Goal: Task Accomplishment & Management: Manage account settings

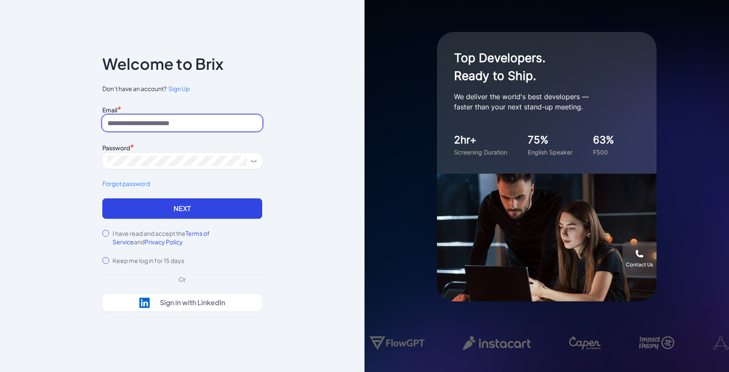
click at [185, 121] on input at bounding box center [182, 123] width 160 height 16
click at [214, 128] on input at bounding box center [182, 123] width 160 height 16
type input "**********"
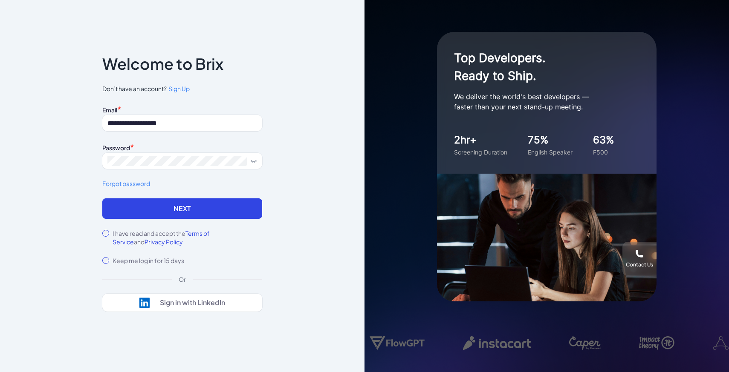
click at [158, 234] on label "I have read and accept the Terms of Service and Privacy Policy" at bounding box center [187, 237] width 150 height 17
click at [187, 210] on button "Next" at bounding box center [182, 209] width 160 height 20
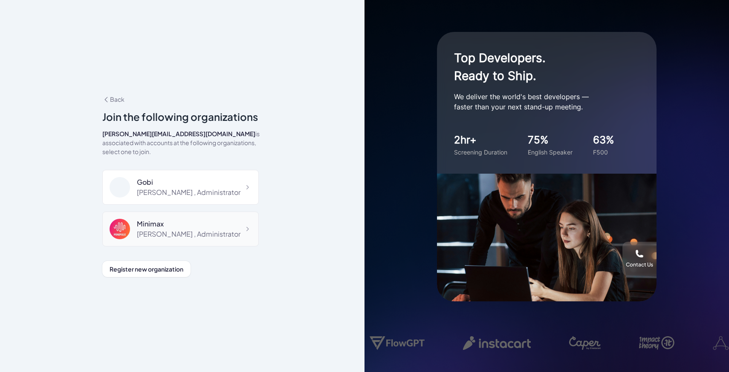
click at [182, 236] on div "Minimax Maggie , Administrator" at bounding box center [180, 229] width 156 height 35
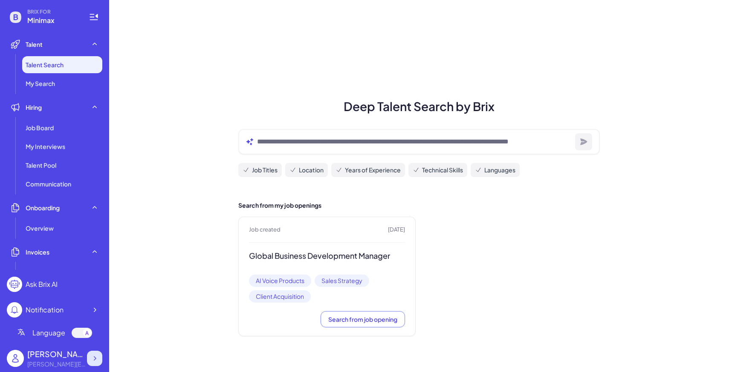
click at [91, 355] on icon at bounding box center [94, 359] width 9 height 9
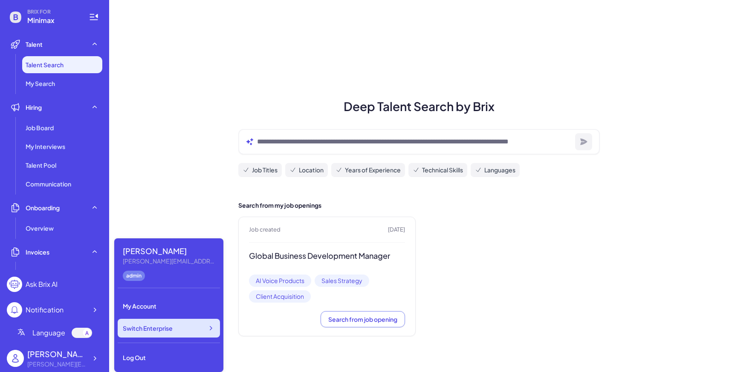
click at [163, 331] on span "Switch Enterprise" at bounding box center [148, 328] width 50 height 9
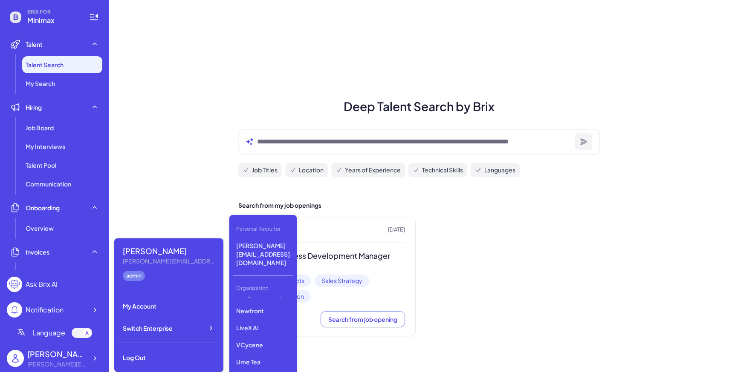
scroll to position [118, 0]
click at [259, 350] on p "Ume Tea" at bounding box center [263, 357] width 61 height 15
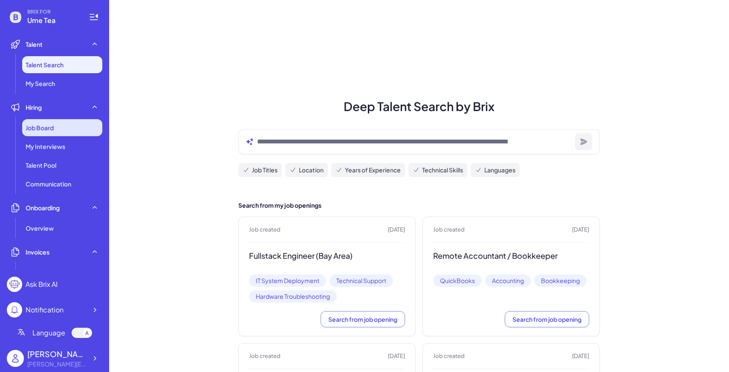
click at [86, 125] on div "Job Board" at bounding box center [62, 127] width 80 height 17
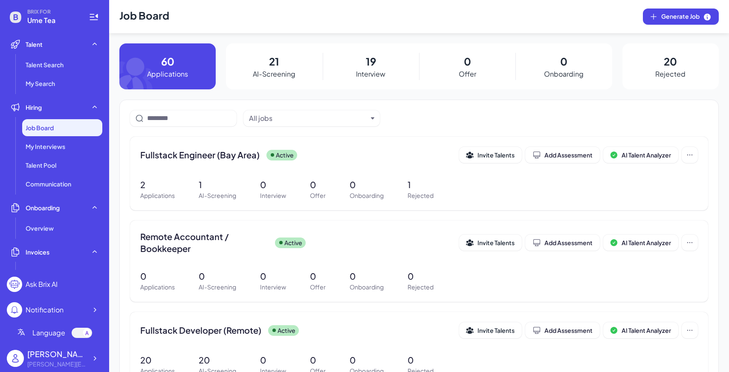
click at [258, 87] on div "21 AI-Screening" at bounding box center [274, 66] width 96 height 46
click at [272, 70] on p "AI-Screening" at bounding box center [274, 74] width 43 height 10
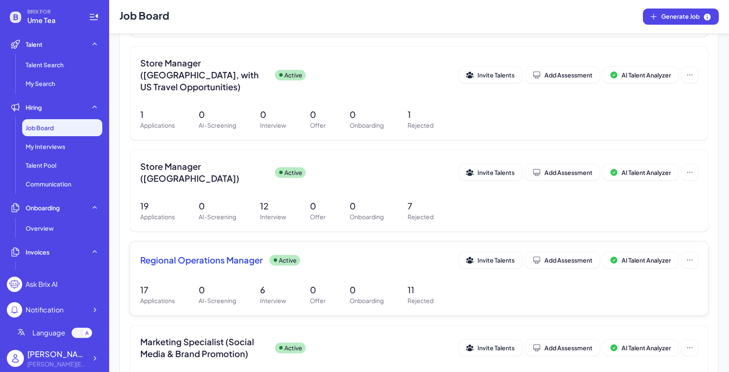
scroll to position [323, 0]
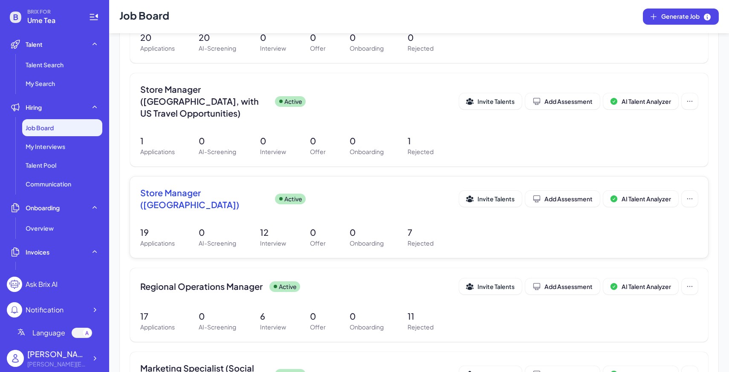
click at [321, 239] on p "Offer" at bounding box center [318, 243] width 16 height 9
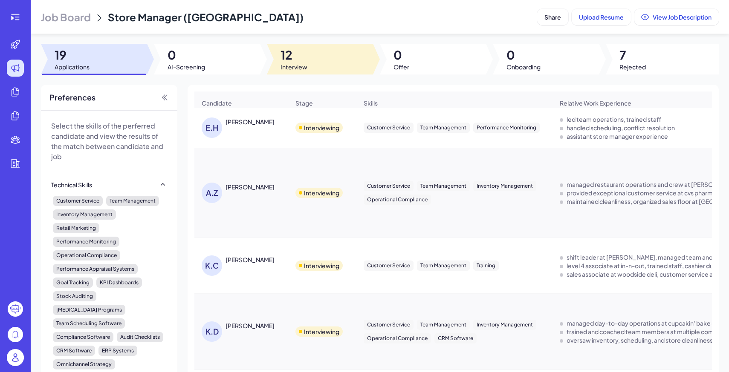
click at [328, 59] on div at bounding box center [320, 59] width 106 height 31
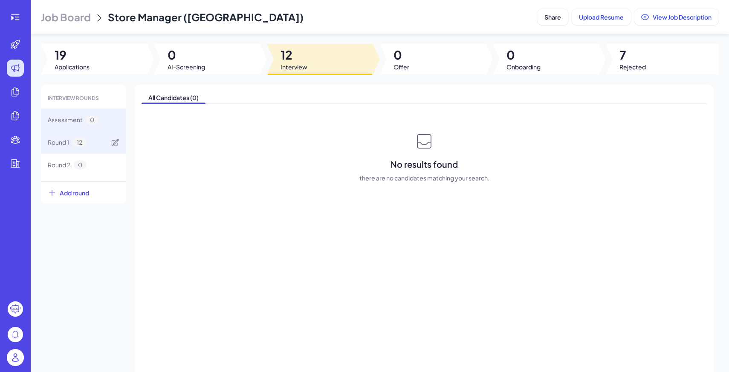
click at [103, 144] on div "Round 1 12" at bounding box center [83, 142] width 85 height 23
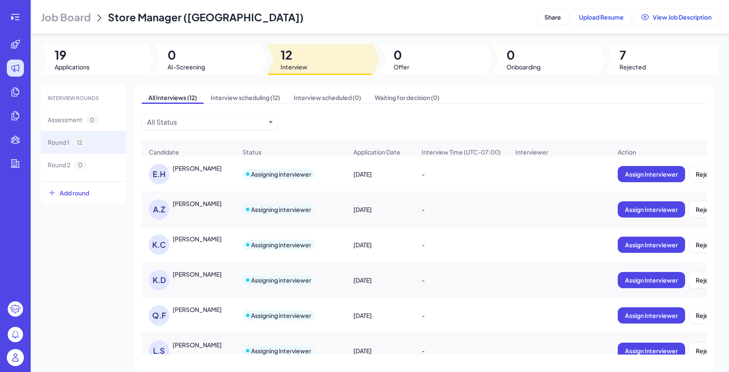
click at [194, 176] on div "E.H Ella Htun" at bounding box center [193, 174] width 88 height 20
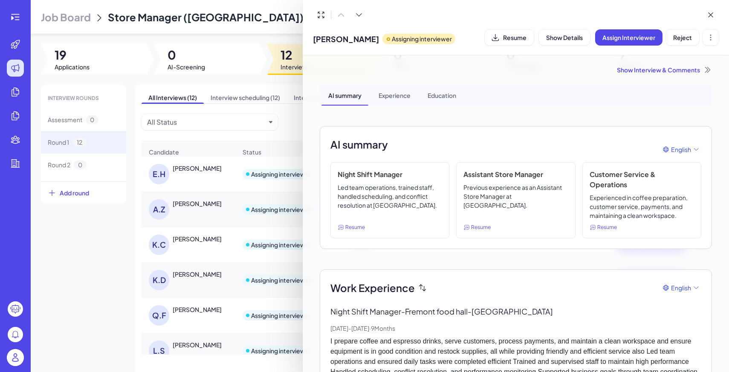
click at [510, 46] on div "Ella Htun Assigning interviewer Resume Show Details Assign Interviewer Reject" at bounding box center [516, 37] width 406 height 22
click at [510, 37] on span "Resume" at bounding box center [514, 38] width 23 height 8
click at [209, 211] on div at bounding box center [364, 186] width 729 height 372
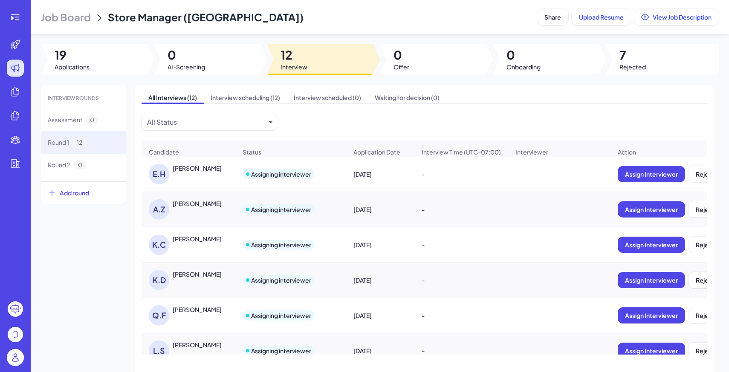
click at [205, 204] on div "Anthony Zamora" at bounding box center [197, 203] width 49 height 9
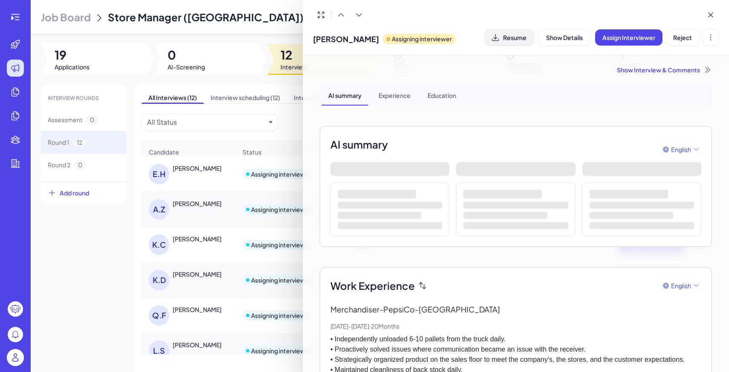
click at [519, 32] on button "Resume" at bounding box center [508, 37] width 49 height 16
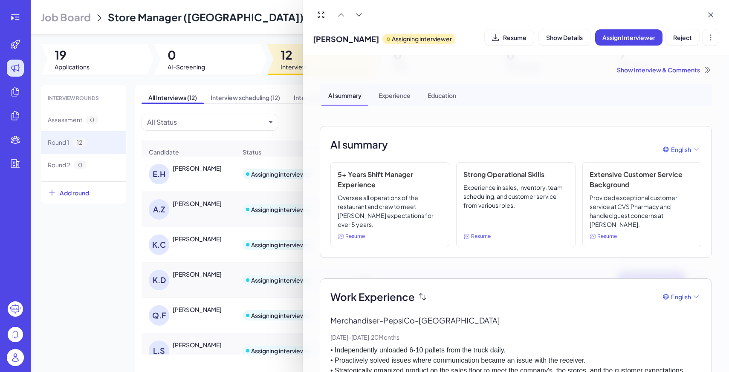
click at [166, 249] on div at bounding box center [364, 186] width 729 height 372
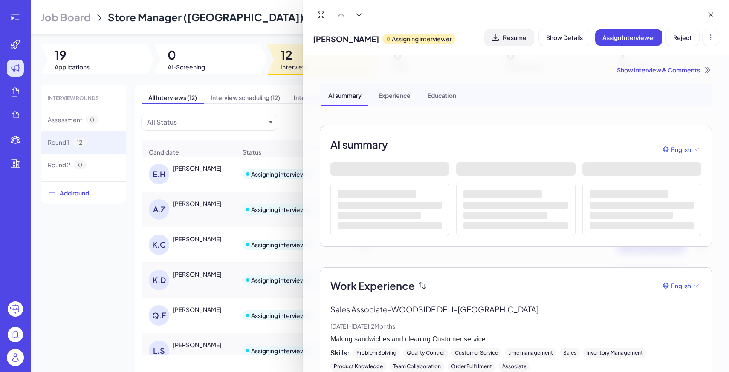
click at [516, 41] on button "Resume" at bounding box center [508, 37] width 49 height 16
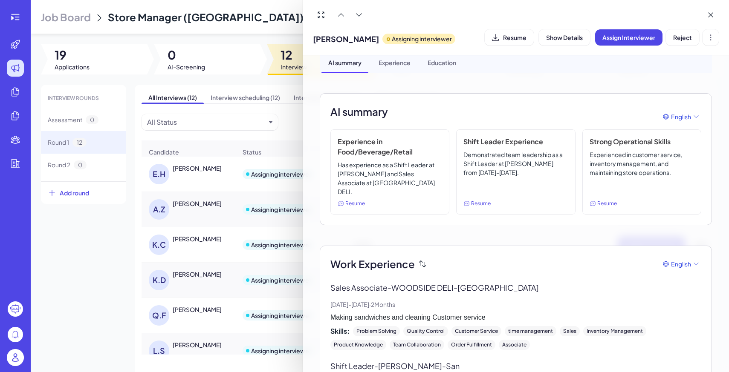
click at [199, 265] on div at bounding box center [364, 186] width 729 height 372
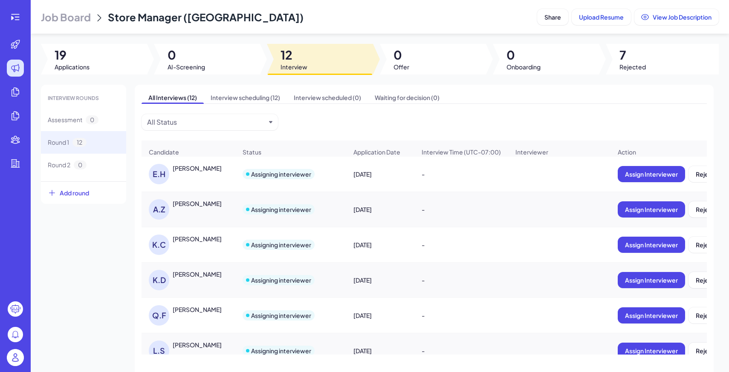
click at [203, 271] on div "Kiley Danforth" at bounding box center [197, 274] width 49 height 9
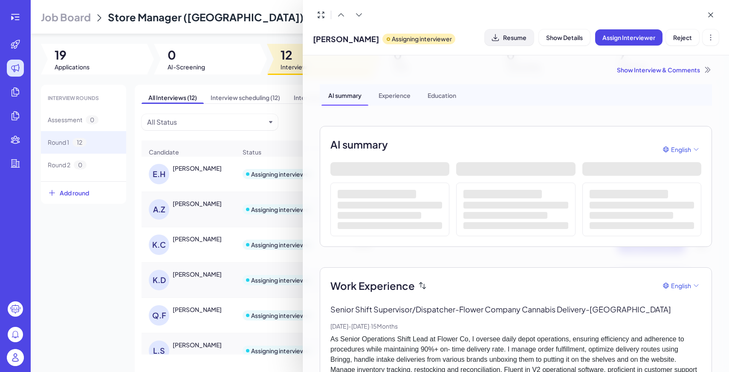
click at [515, 39] on span "Resume" at bounding box center [514, 38] width 23 height 8
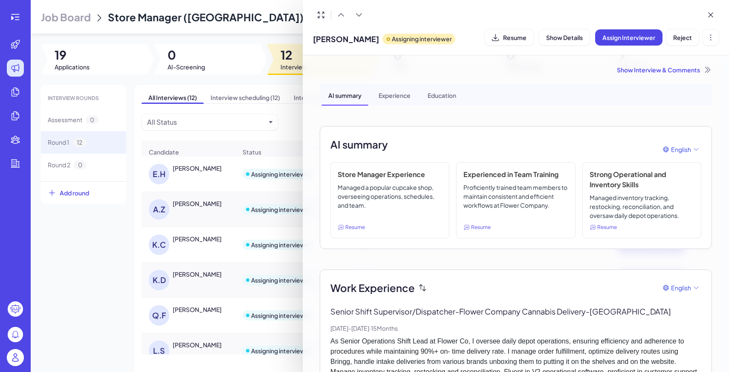
click at [106, 286] on div at bounding box center [364, 186] width 729 height 372
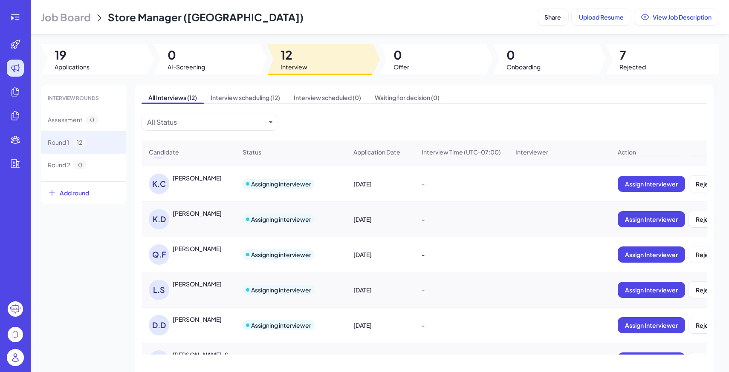
scroll to position [68, 0]
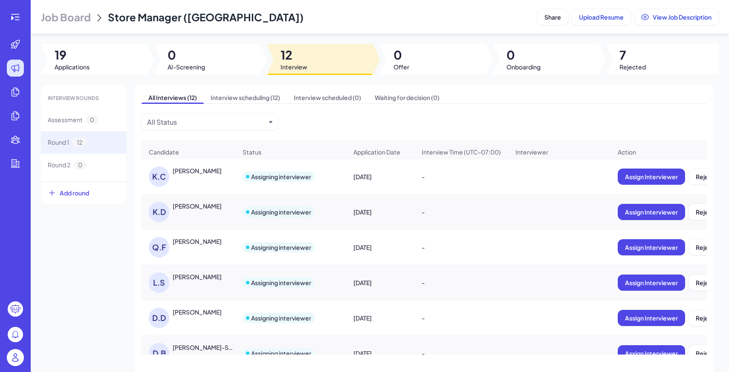
click at [196, 248] on div "Q.F Qiao Fang" at bounding box center [193, 247] width 88 height 20
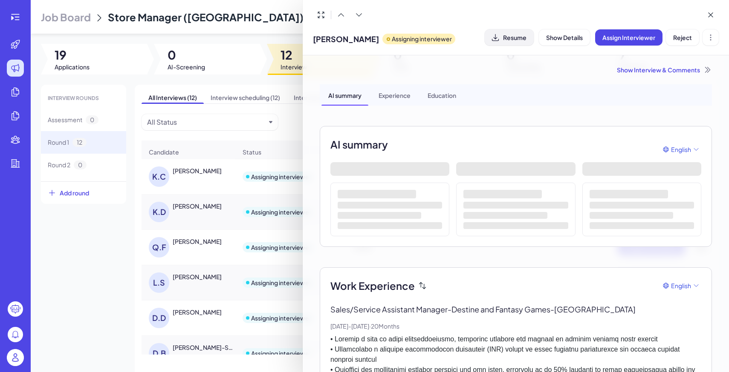
click at [519, 36] on span "Resume" at bounding box center [514, 38] width 23 height 8
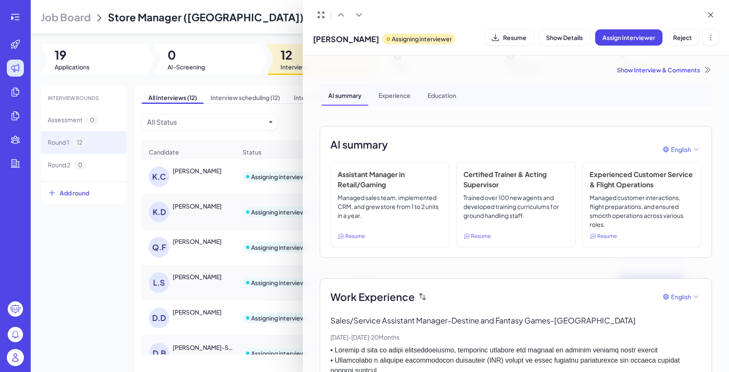
click at [195, 278] on div at bounding box center [364, 186] width 729 height 372
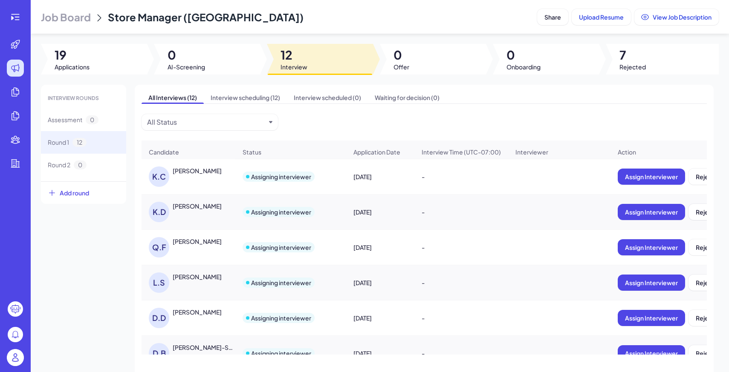
click at [195, 278] on div "Logan Suarez" at bounding box center [197, 277] width 49 height 9
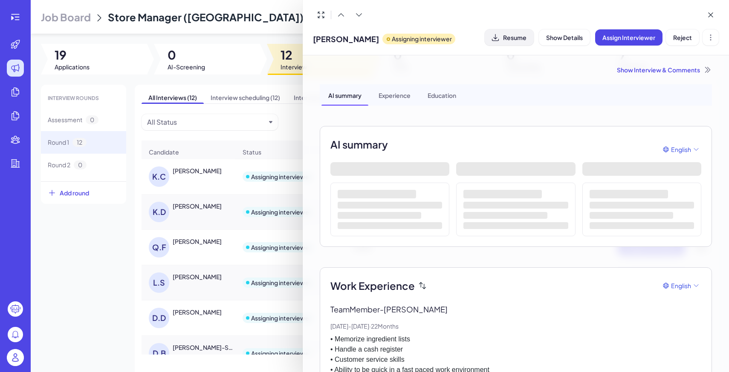
click at [511, 32] on button "Resume" at bounding box center [508, 37] width 49 height 16
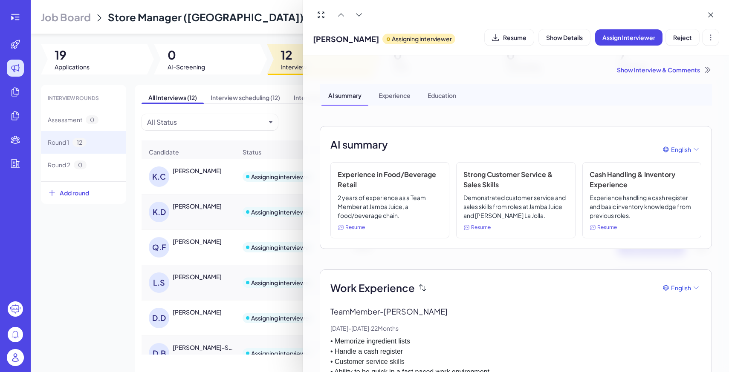
click at [193, 316] on div at bounding box center [364, 186] width 729 height 372
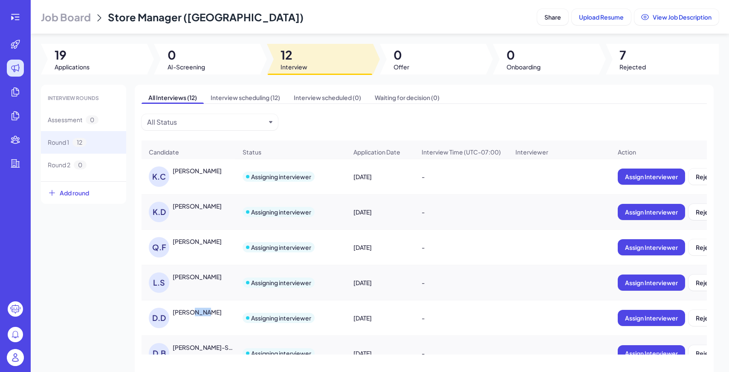
click at [193, 316] on div "David Dang" at bounding box center [197, 312] width 49 height 9
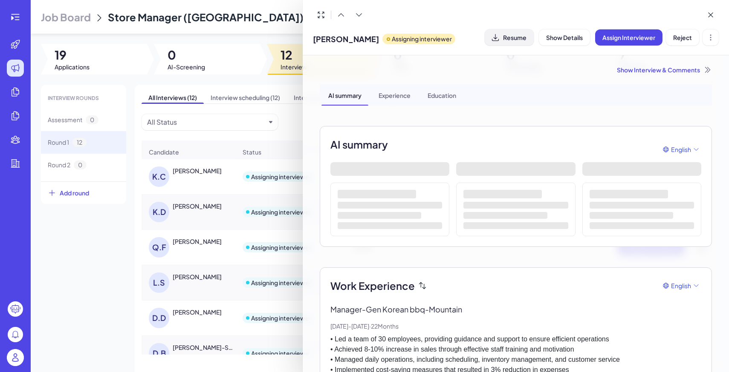
click at [517, 37] on span "Resume" at bounding box center [514, 38] width 23 height 8
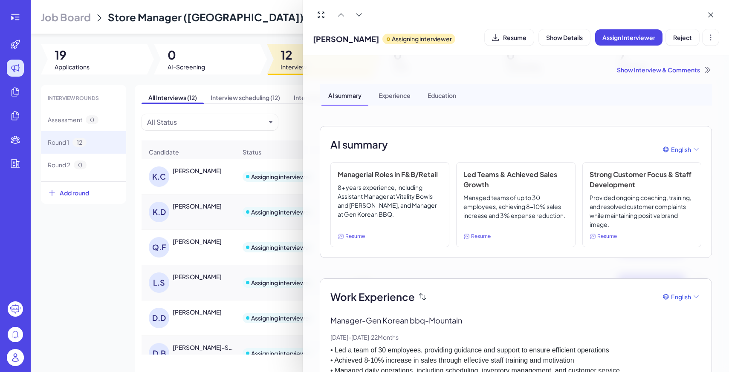
click at [114, 300] on div at bounding box center [364, 186] width 729 height 372
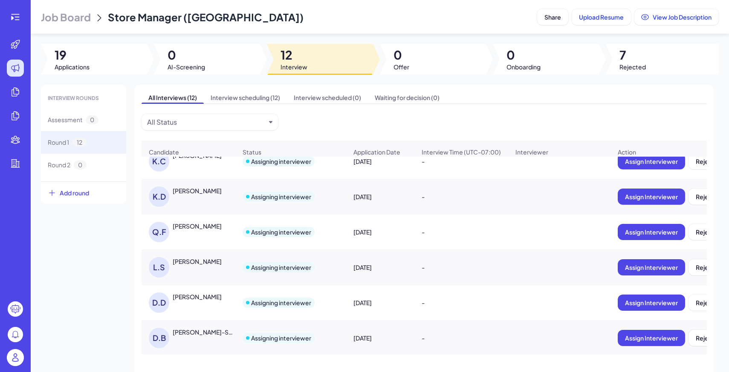
scroll to position [84, 0]
click at [58, 21] on span "Job Board" at bounding box center [66, 17] width 50 height 14
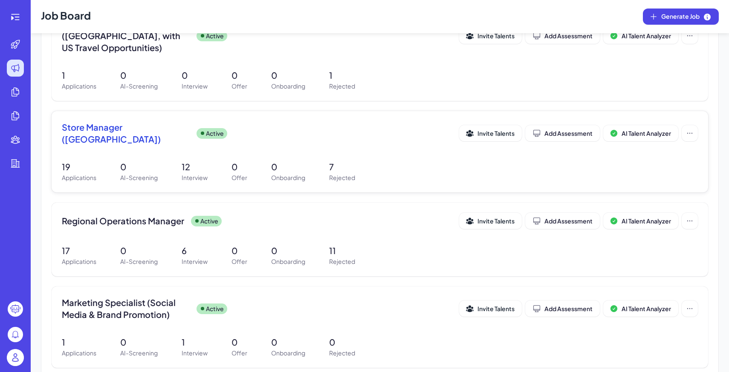
scroll to position [406, 0]
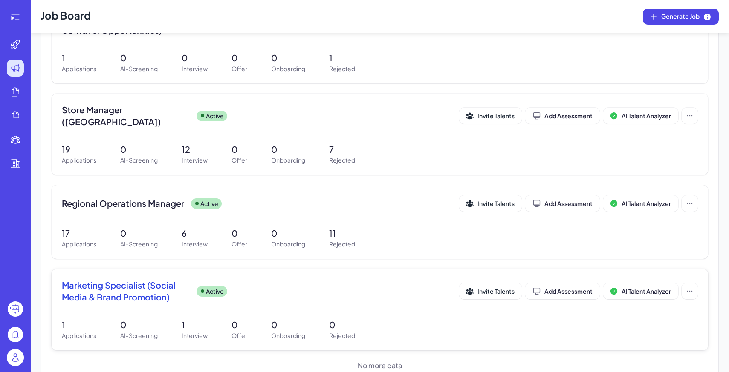
click at [270, 293] on div "Marketing Specialist (Social Media & Brand Promotion) Active Invite Talents Add…" at bounding box center [380, 309] width 656 height 81
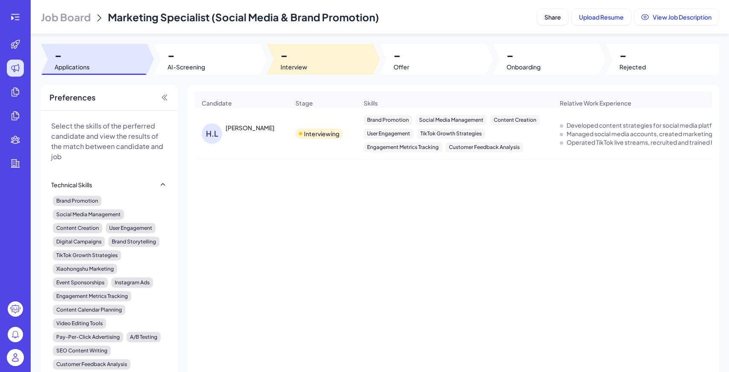
click at [327, 63] on div at bounding box center [320, 59] width 106 height 31
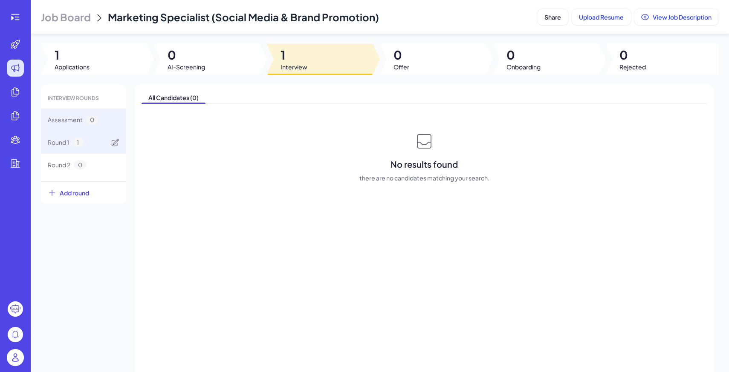
click at [95, 146] on div "Round 1 1" at bounding box center [83, 142] width 85 height 23
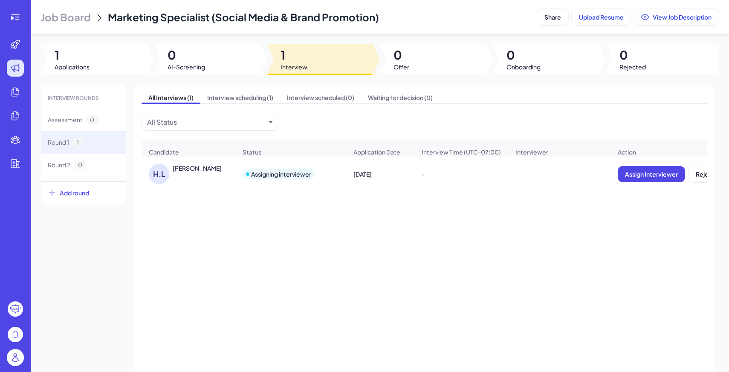
click at [167, 171] on div "H.L" at bounding box center [159, 174] width 20 height 20
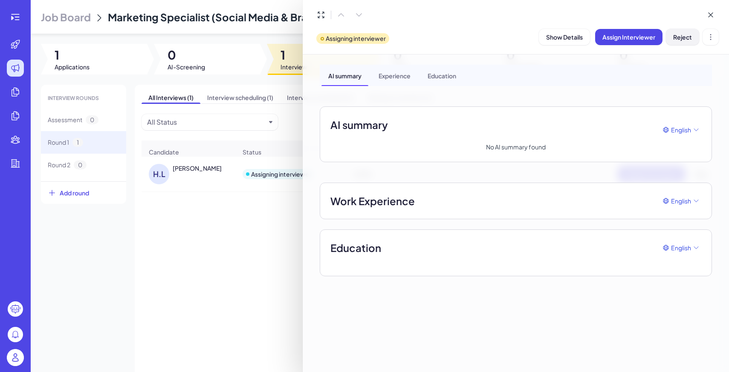
click at [691, 35] on span "Reject" at bounding box center [682, 37] width 19 height 8
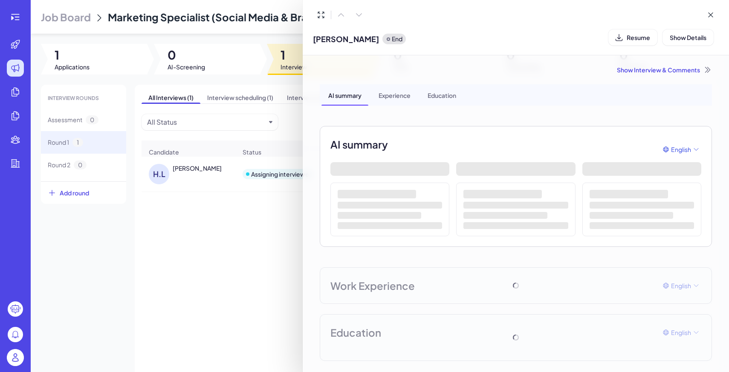
click at [676, 73] on div "Show Interview & Comments" at bounding box center [516, 70] width 392 height 9
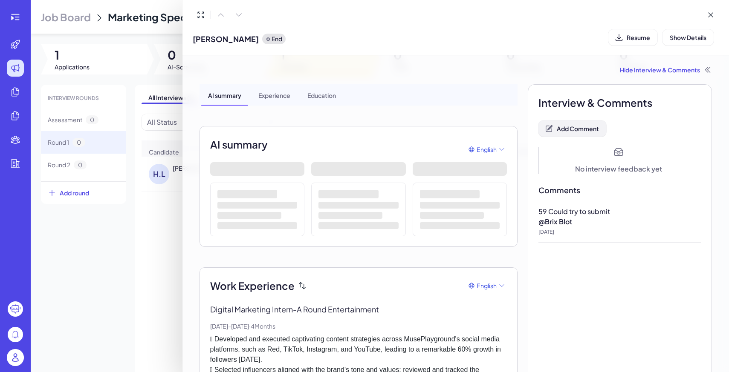
click at [585, 132] on button "Add Comment" at bounding box center [572, 129] width 68 height 16
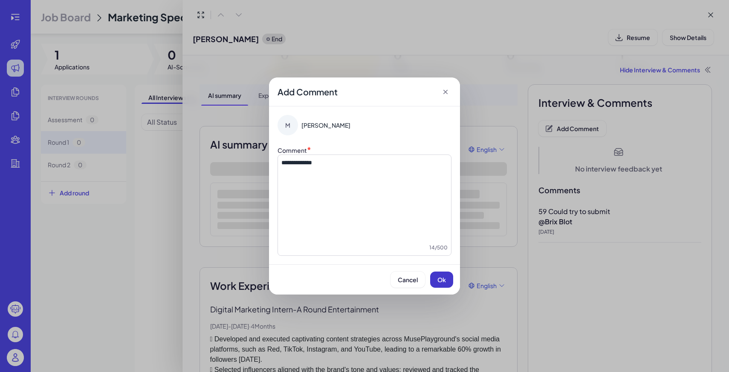
click at [444, 284] on button "Ok" at bounding box center [441, 280] width 23 height 16
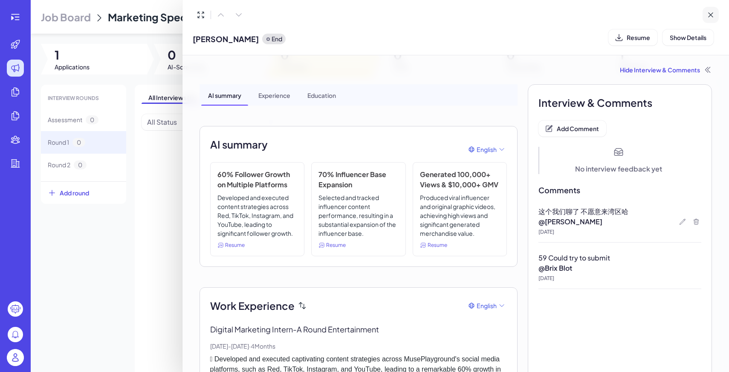
click at [716, 17] on button at bounding box center [710, 15] width 16 height 16
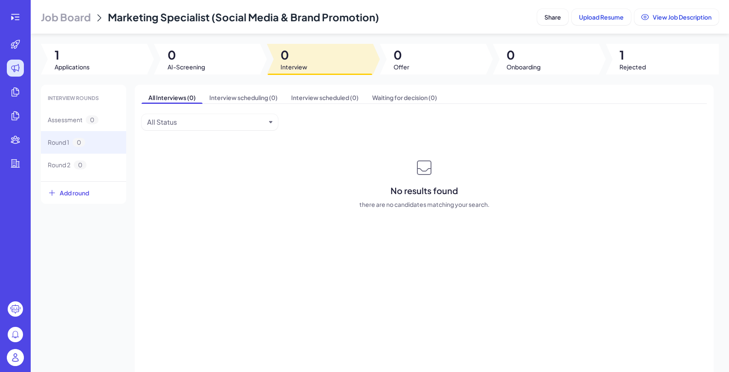
click at [72, 17] on span "Job Board" at bounding box center [66, 17] width 50 height 14
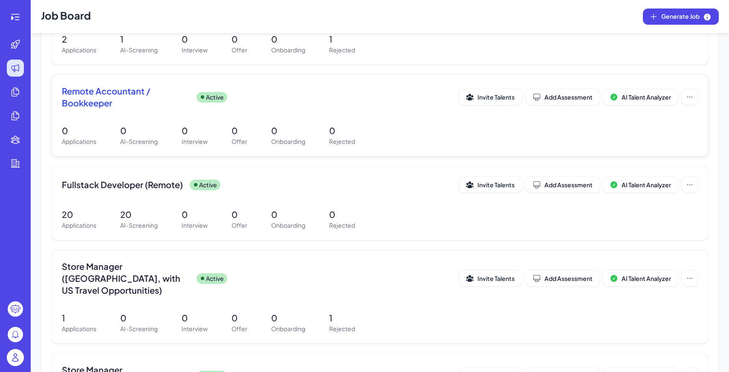
scroll to position [147, 0]
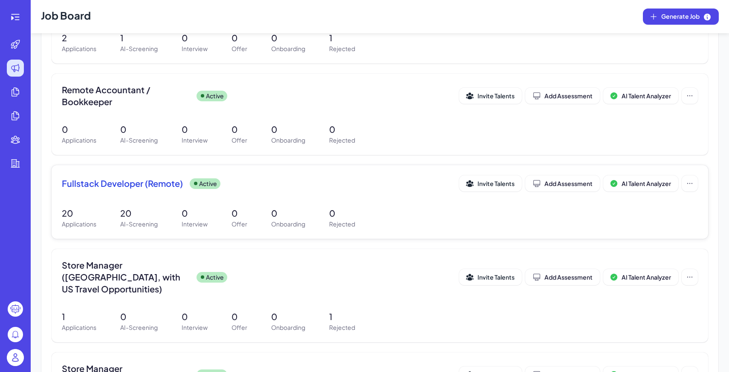
click at [341, 212] on p "0" at bounding box center [342, 213] width 26 height 13
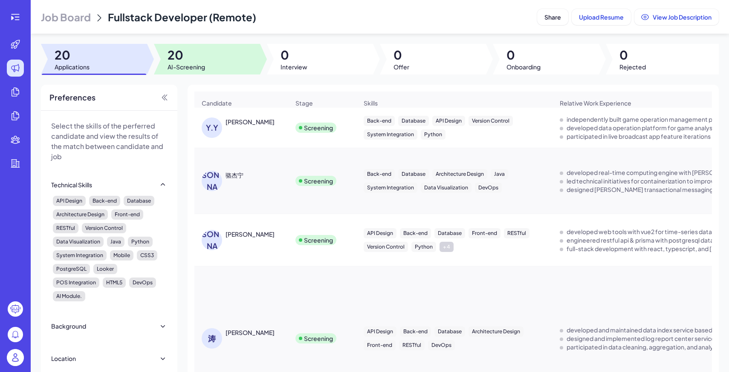
click at [204, 56] on span "20" at bounding box center [185, 54] width 37 height 15
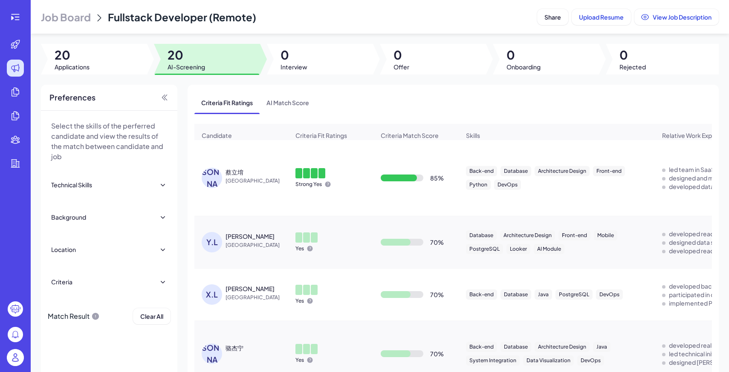
click at [89, 69] on span "Applications" at bounding box center [72, 67] width 35 height 9
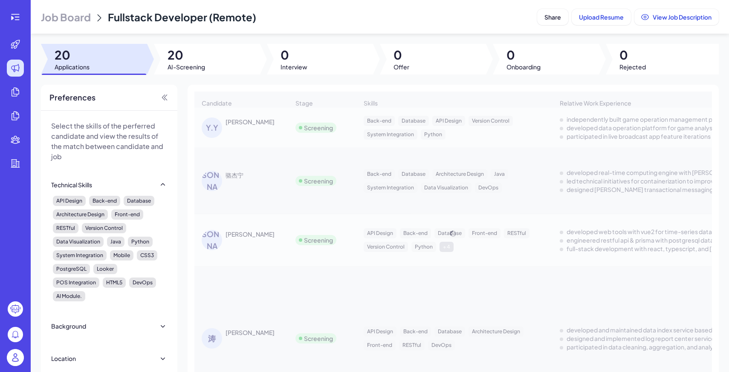
click at [82, 15] on span "Job Board" at bounding box center [66, 17] width 50 height 14
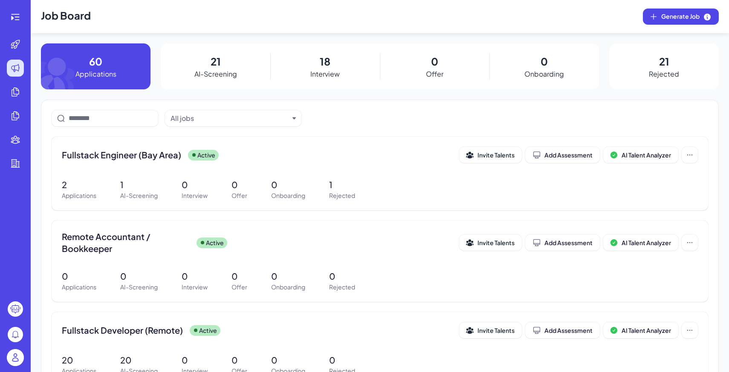
click at [12, 353] on img at bounding box center [15, 357] width 17 height 17
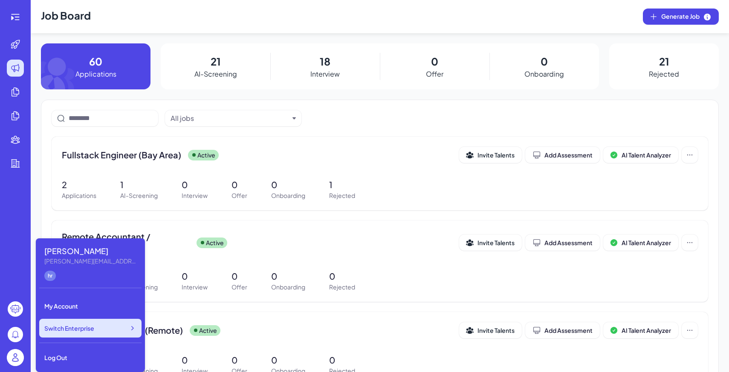
click at [81, 329] on span "Switch Enterprise" at bounding box center [69, 328] width 50 height 9
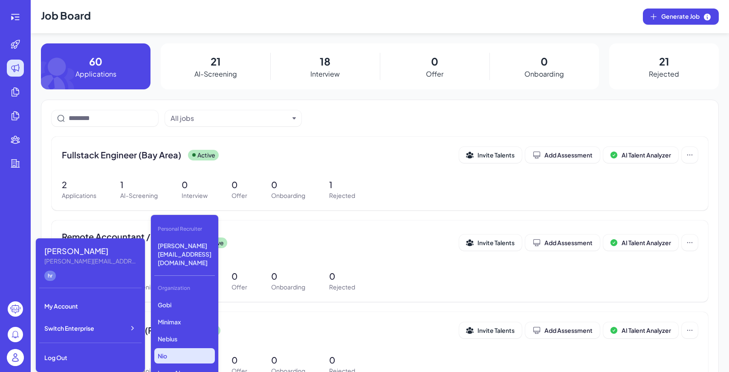
click at [190, 349] on p "Nio" at bounding box center [184, 356] width 61 height 15
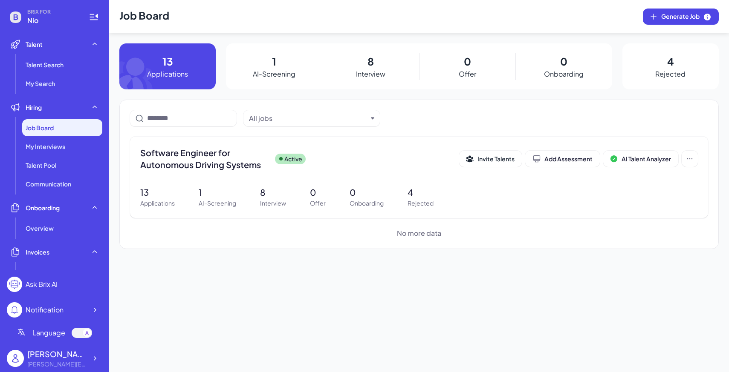
click at [267, 71] on p "AI-Screening" at bounding box center [274, 74] width 43 height 10
click at [399, 61] on div "8 Interview" at bounding box center [371, 66] width 96 height 46
click at [372, 76] on p "Interview" at bounding box center [370, 74] width 29 height 10
click at [266, 198] on p "8" at bounding box center [273, 192] width 26 height 13
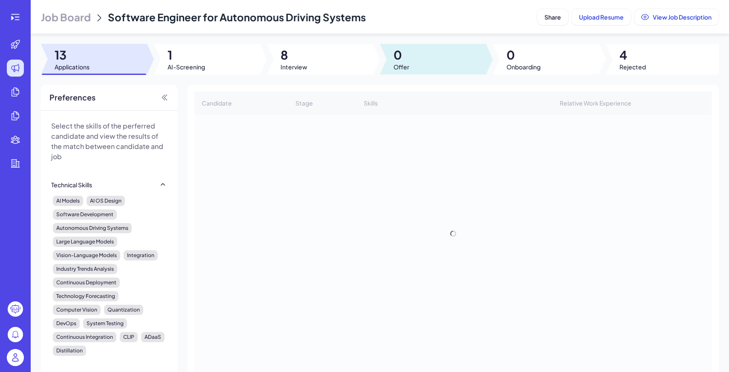
click at [332, 70] on div at bounding box center [320, 59] width 106 height 31
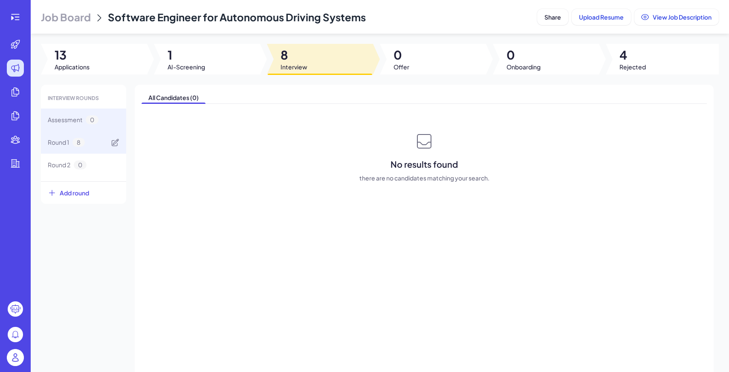
click at [95, 144] on div "Round 1 8" at bounding box center [83, 142] width 85 height 23
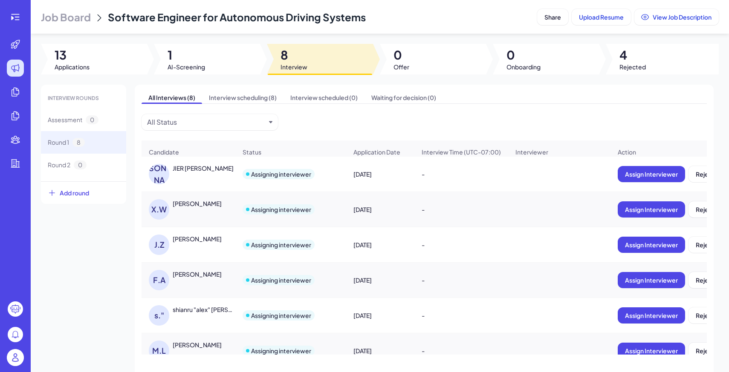
click at [175, 161] on div "J.C JIER CHEN" at bounding box center [188, 174] width 93 height 34
click at [180, 167] on div "JIER CHEN" at bounding box center [203, 168] width 61 height 9
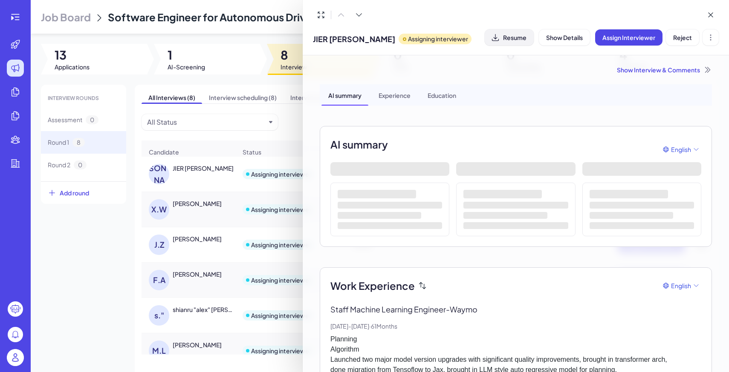
click at [520, 40] on span "Resume" at bounding box center [514, 38] width 23 height 8
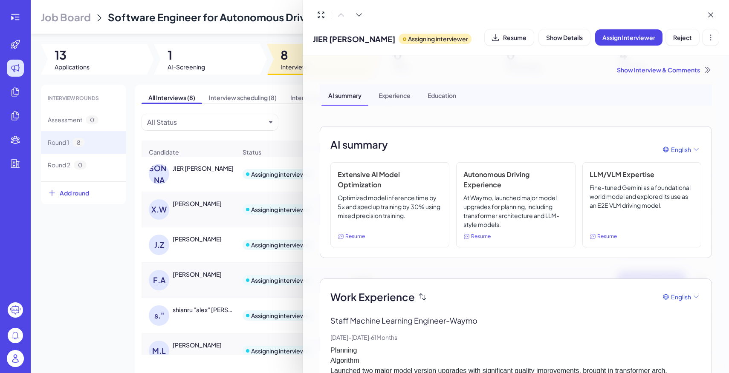
click at [11, 359] on div at bounding box center [364, 186] width 729 height 373
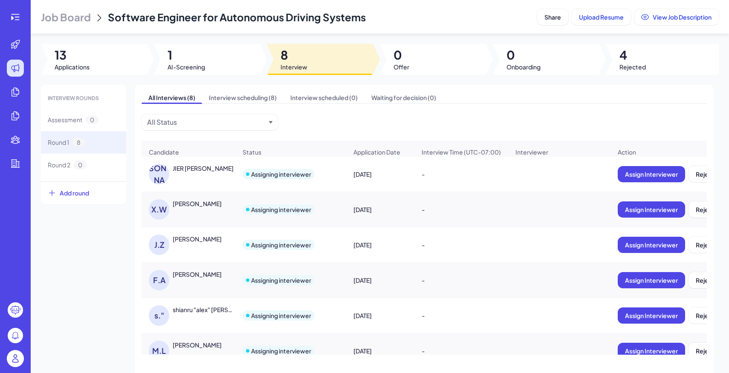
click at [11, 359] on img at bounding box center [15, 358] width 17 height 17
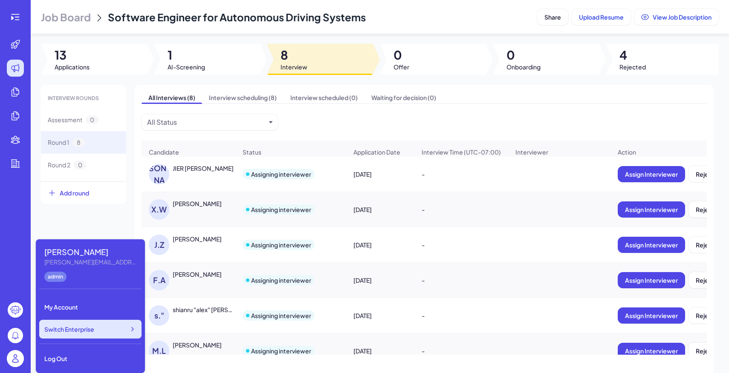
click at [100, 327] on div "Switch Enterprise" at bounding box center [90, 329] width 102 height 19
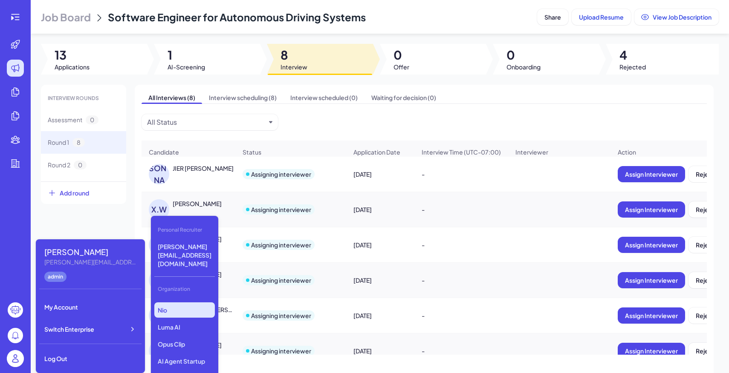
scroll to position [75, 0]
click at [192, 326] on p "AI Agent Startup" at bounding box center [184, 333] width 61 height 15
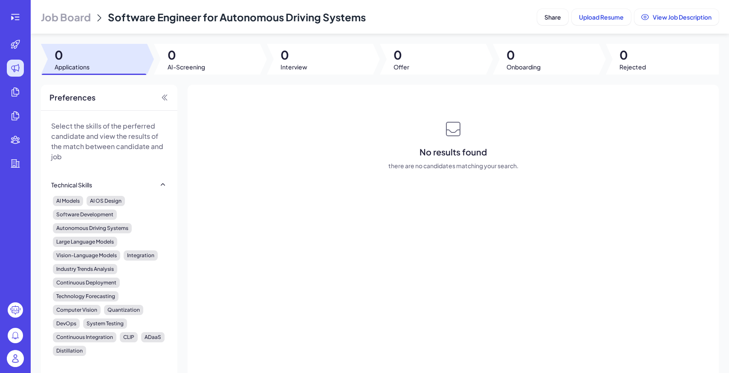
click at [85, 15] on span "Job Board" at bounding box center [66, 17] width 50 height 14
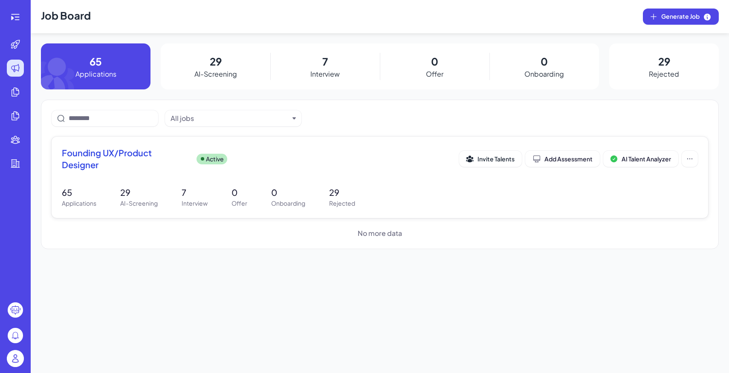
click at [170, 193] on div "65 Applications 29 AI-Screening 7 Interview 0 Offer 0 Onboarding 29 Rejected" at bounding box center [380, 197] width 636 height 22
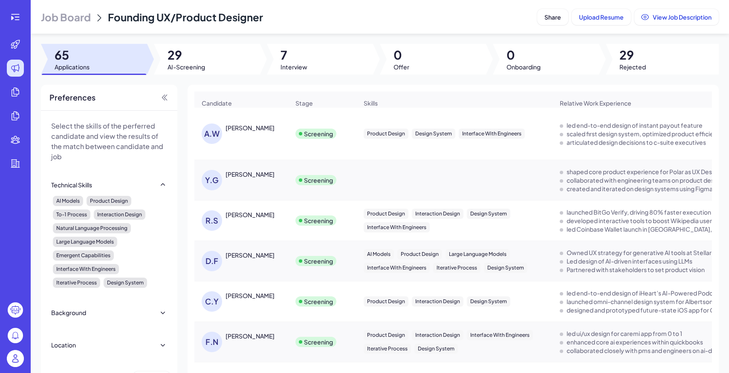
click at [300, 68] on span "Interview" at bounding box center [293, 67] width 27 height 9
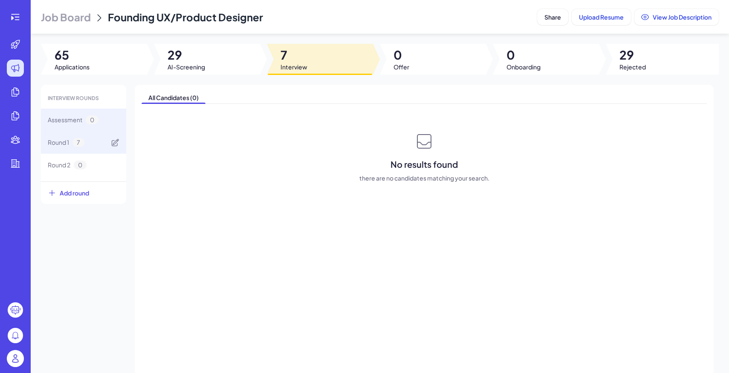
click at [91, 144] on div "Round 1 7" at bounding box center [83, 142] width 85 height 23
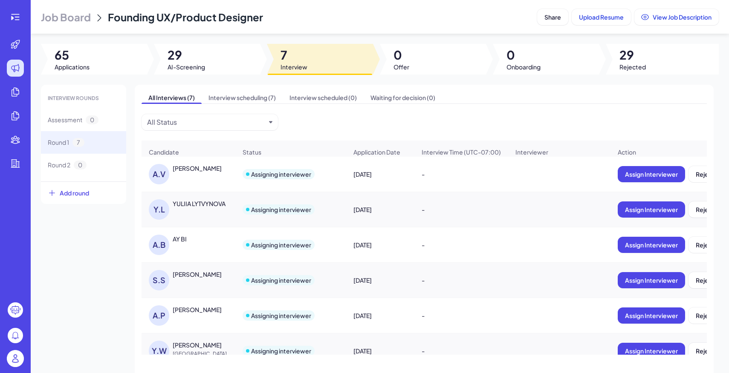
click at [198, 169] on div "[PERSON_NAME]" at bounding box center [197, 168] width 49 height 9
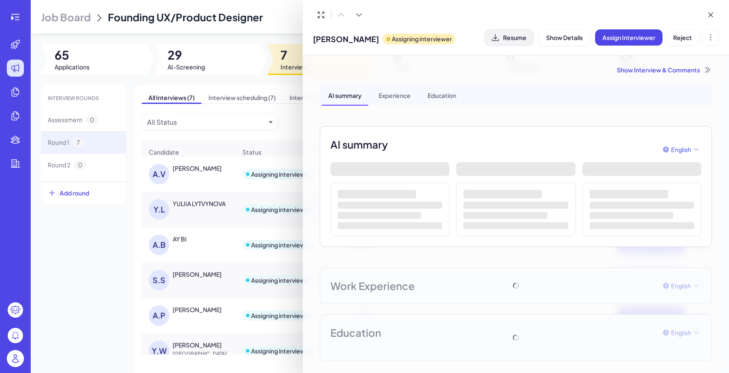
click at [524, 37] on span "Resume" at bounding box center [514, 38] width 23 height 8
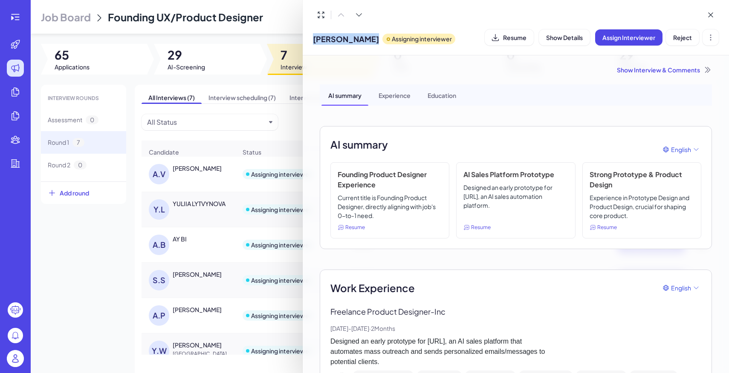
drag, startPoint x: 310, startPoint y: 39, endPoint x: 359, endPoint y: 43, distance: 49.2
click at [359, 43] on div "Anjana Vas Assigning interviewer Resume Show Details Assign Interviewer Reject" at bounding box center [516, 27] width 426 height 55
copy span "Anjana Vas"
click at [198, 203] on div at bounding box center [364, 186] width 729 height 373
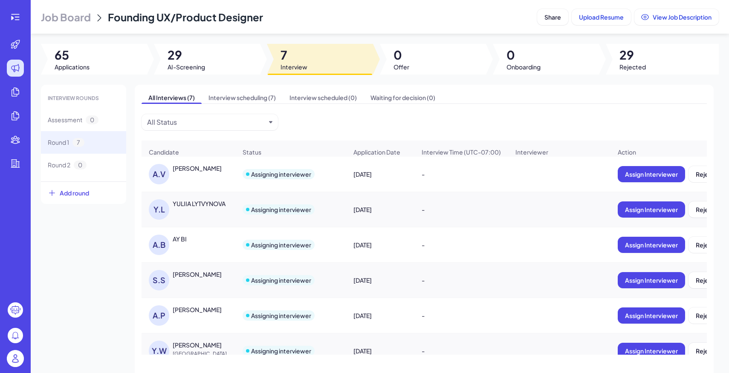
click at [213, 209] on div "Y.L YULIIA LYTVYNOVA" at bounding box center [193, 209] width 88 height 20
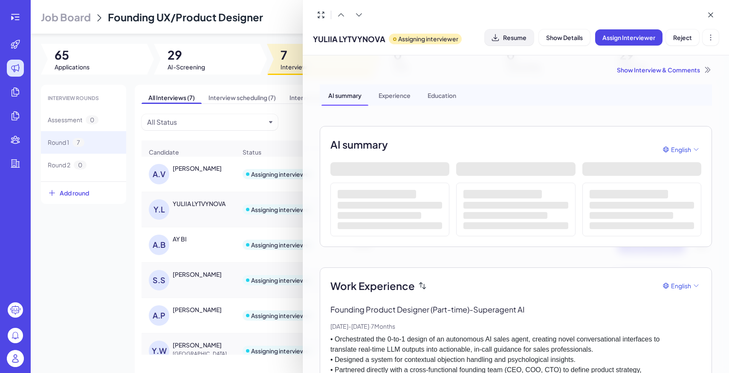
click at [519, 39] on span "Resume" at bounding box center [514, 38] width 23 height 8
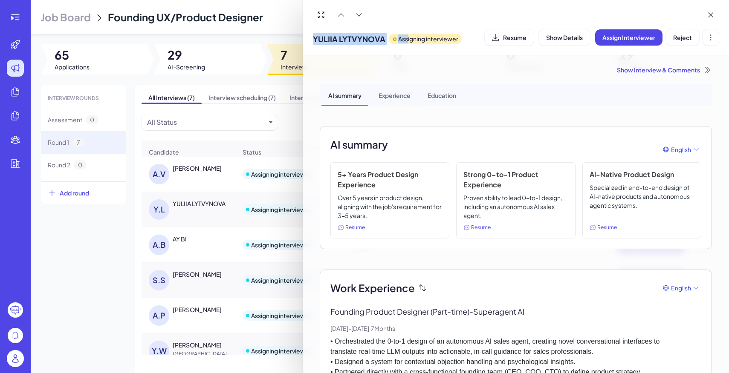
drag, startPoint x: 311, startPoint y: 39, endPoint x: 407, endPoint y: 40, distance: 95.9
click at [407, 40] on div "YULIIA LYTVYNOVA Assigning interviewer Resume Show Details Assign Interviewer R…" at bounding box center [516, 27] width 426 height 55
copy div "YULIIA LYTVYNOVA Ass"
click at [403, 42] on p "Assigning interviewer" at bounding box center [428, 39] width 60 height 9
drag, startPoint x: 310, startPoint y: 36, endPoint x: 383, endPoint y: 41, distance: 73.5
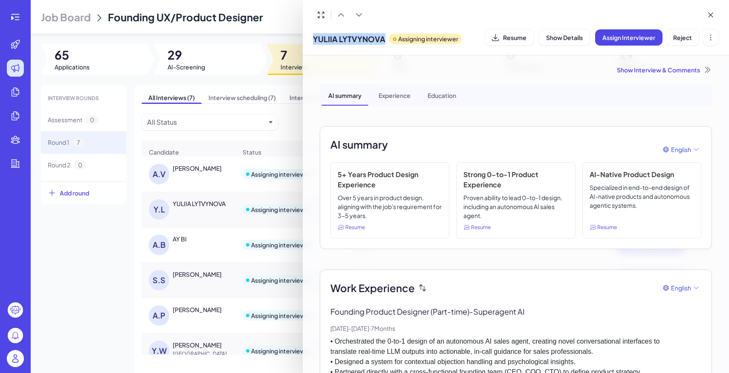
click at [383, 41] on div "YULIIA LYTVYNOVA Assigning interviewer Resume Show Details Assign Interviewer R…" at bounding box center [516, 27] width 426 height 55
copy span "YULIIA LYTVYNOVA"
drag, startPoint x: 169, startPoint y: 239, endPoint x: 188, endPoint y: 239, distance: 18.7
click at [188, 239] on div at bounding box center [364, 186] width 729 height 373
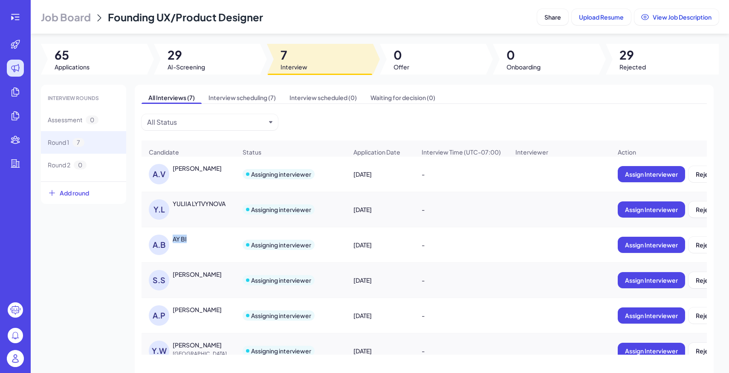
drag, startPoint x: 173, startPoint y: 239, endPoint x: 193, endPoint y: 239, distance: 19.2
click at [193, 239] on div "AY BI" at bounding box center [205, 239] width 64 height 9
copy div "AY BI"
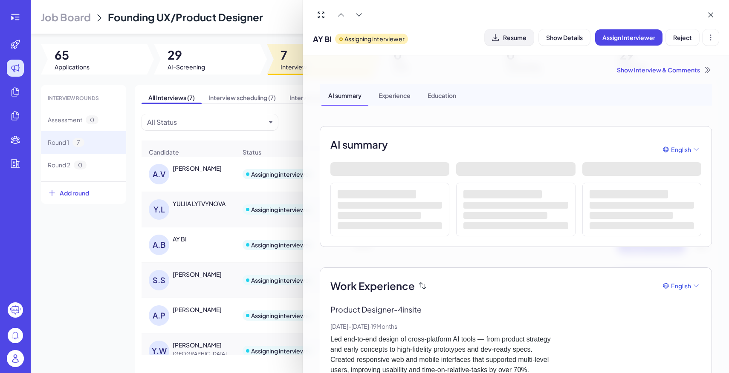
click at [518, 35] on span "Resume" at bounding box center [514, 38] width 23 height 8
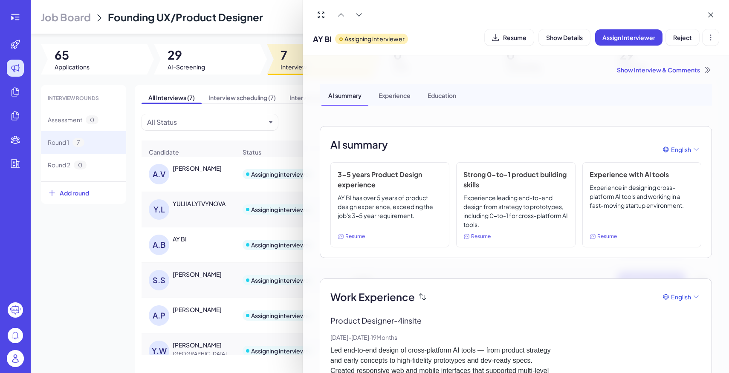
drag, startPoint x: 171, startPoint y: 274, endPoint x: 215, endPoint y: 277, distance: 44.4
click at [215, 277] on div at bounding box center [364, 186] width 729 height 373
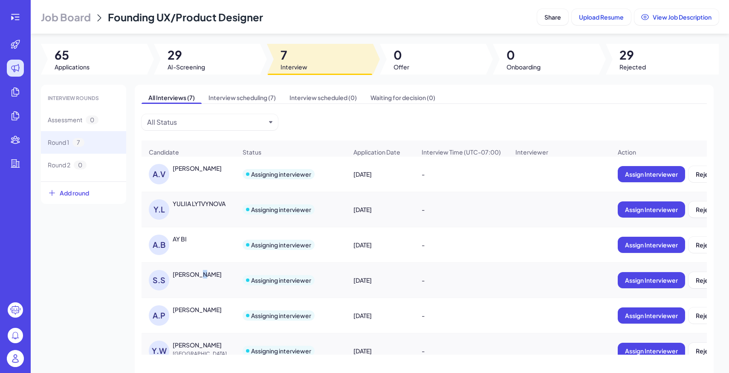
click at [192, 277] on div "Saifali Saiyed" at bounding box center [197, 274] width 49 height 9
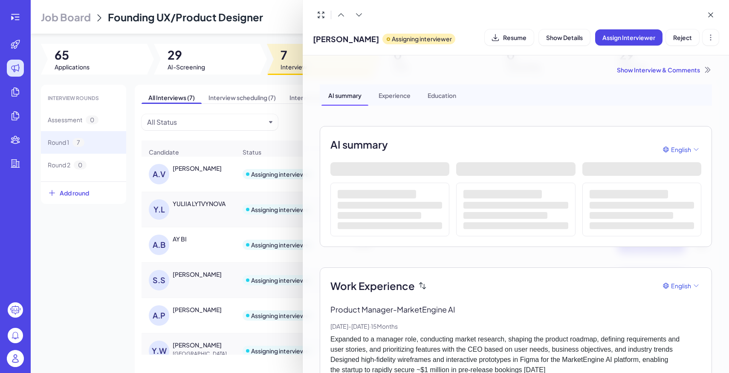
drag, startPoint x: 313, startPoint y: 38, endPoint x: 361, endPoint y: 42, distance: 48.3
click at [361, 42] on span "Saifali Saiyed" at bounding box center [346, 39] width 66 height 12
copy span "Saifali Saiyed"
click at [528, 37] on button "Resume" at bounding box center [508, 37] width 49 height 16
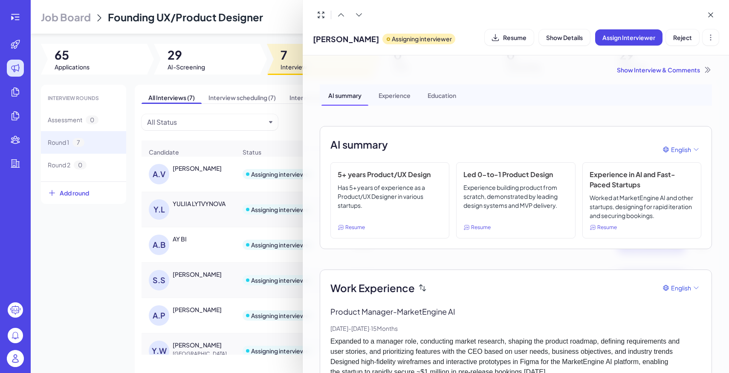
click at [195, 310] on div at bounding box center [364, 186] width 729 height 373
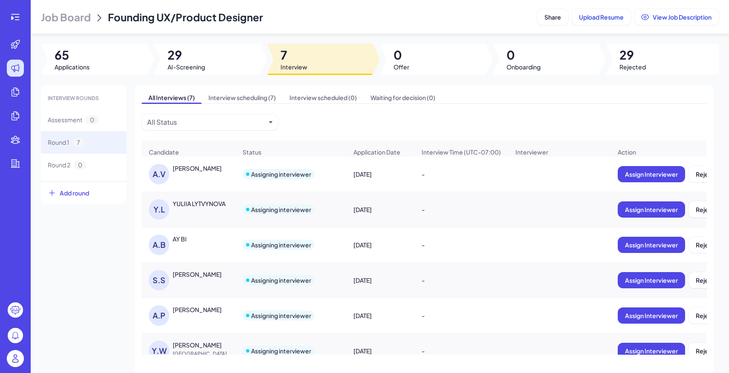
click at [195, 310] on div "Atharva Potnis" at bounding box center [197, 310] width 49 height 9
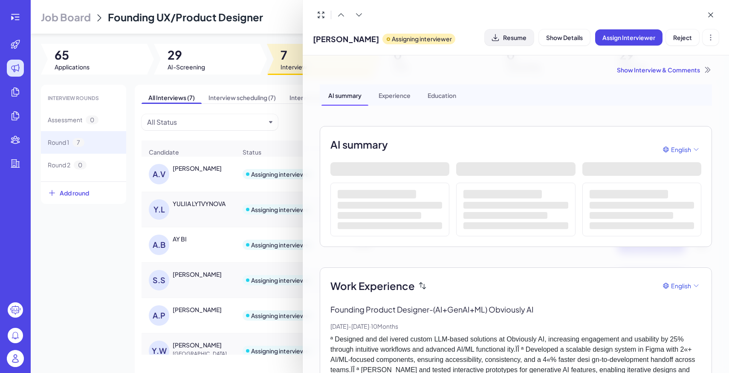
click at [504, 37] on span "Resume" at bounding box center [514, 38] width 23 height 8
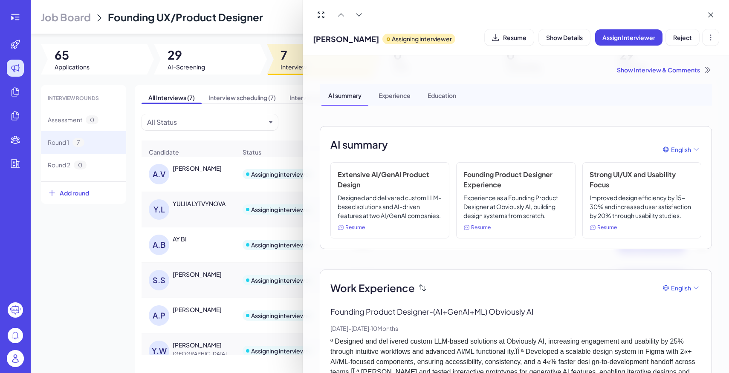
drag, startPoint x: 312, startPoint y: 41, endPoint x: 367, endPoint y: 41, distance: 54.5
click at [367, 41] on div "Atharva Potnis Assigning interviewer" at bounding box center [384, 37] width 142 height 22
copy span "Atharva Potnis"
click at [191, 346] on div at bounding box center [364, 186] width 729 height 373
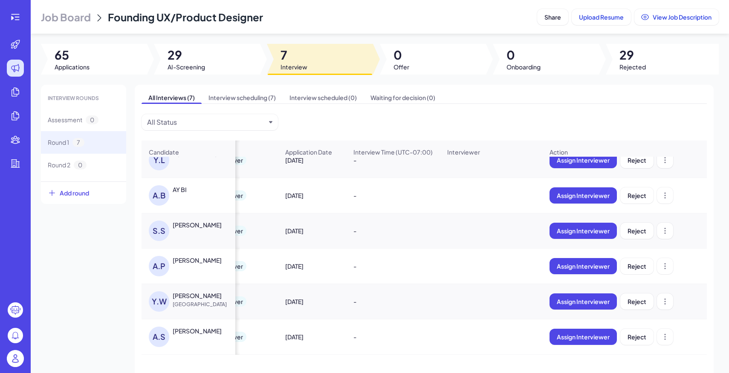
scroll to position [0, 134]
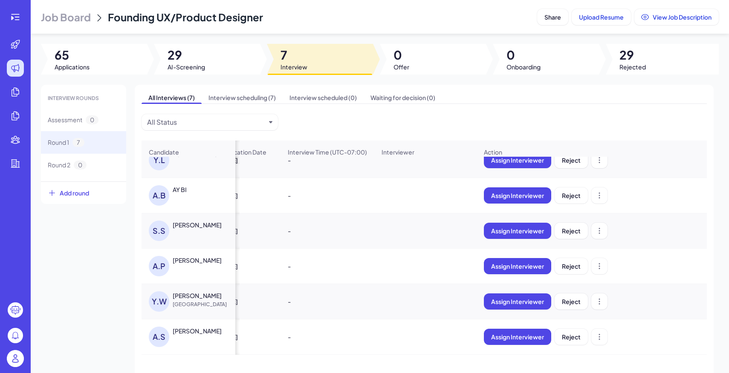
click at [188, 295] on div "Yuxin Wang" at bounding box center [197, 295] width 49 height 9
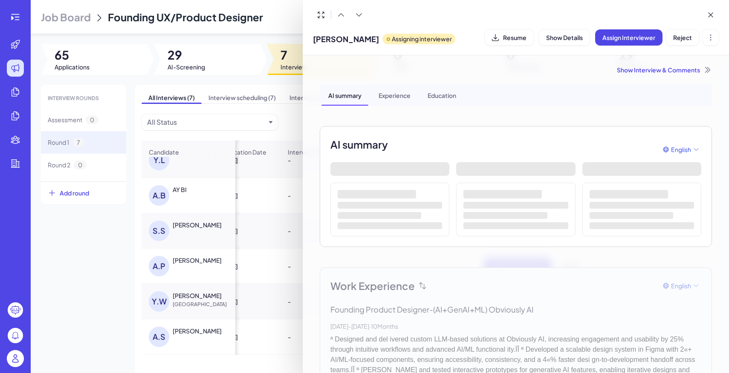
click at [668, 69] on div "Show Interview & Comments" at bounding box center [516, 70] width 392 height 9
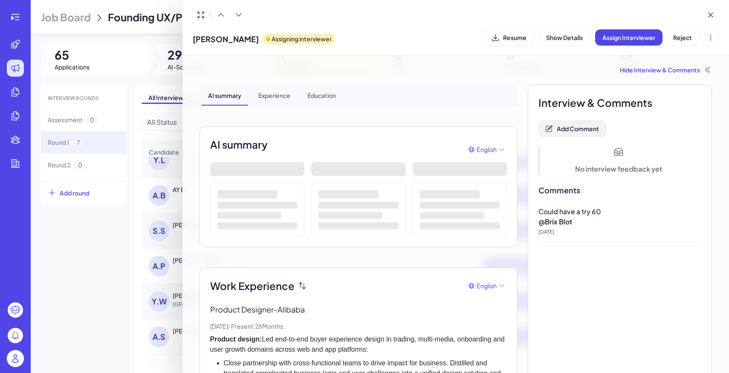
click at [586, 133] on button "Add Comment" at bounding box center [572, 129] width 68 height 16
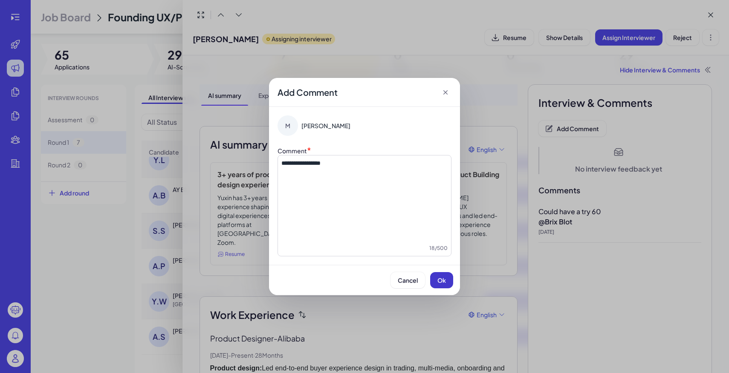
click at [441, 279] on span "Ok" at bounding box center [441, 281] width 9 height 8
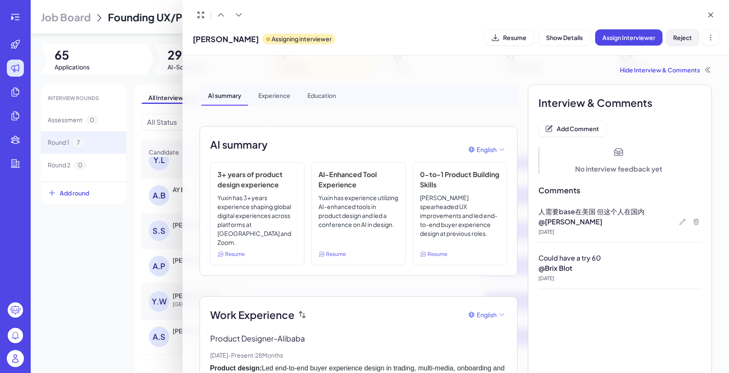
click at [683, 32] on button "Reject" at bounding box center [682, 37] width 33 height 16
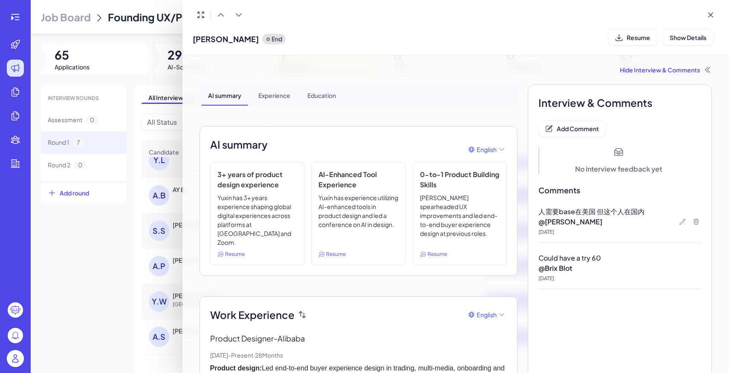
click at [96, 237] on div at bounding box center [364, 186] width 729 height 373
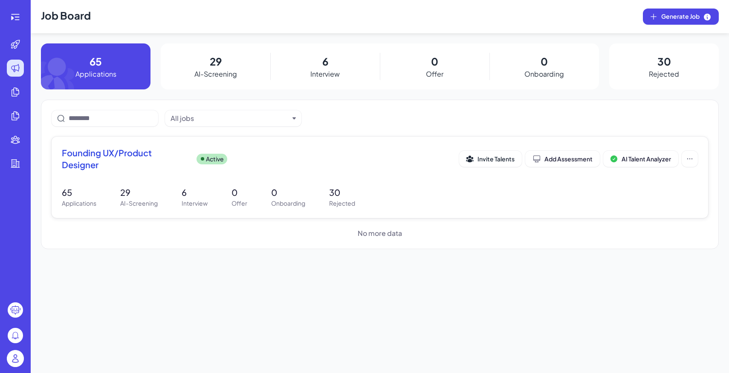
click at [277, 208] on div "Founding UX/Product Designer Active Invite Talents Add Assessment AI Talent Ana…" at bounding box center [380, 177] width 656 height 81
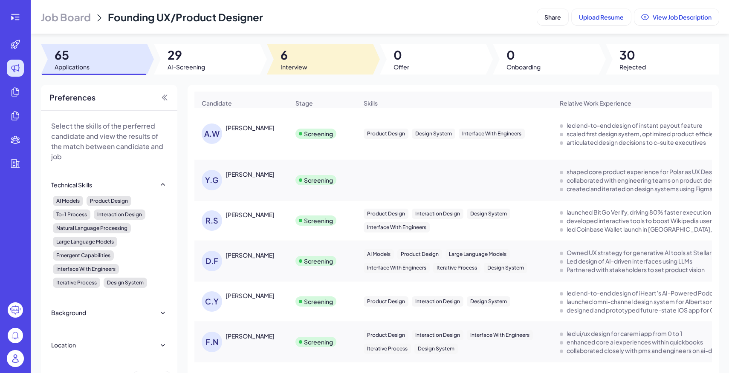
click at [291, 49] on span "6" at bounding box center [293, 54] width 27 height 15
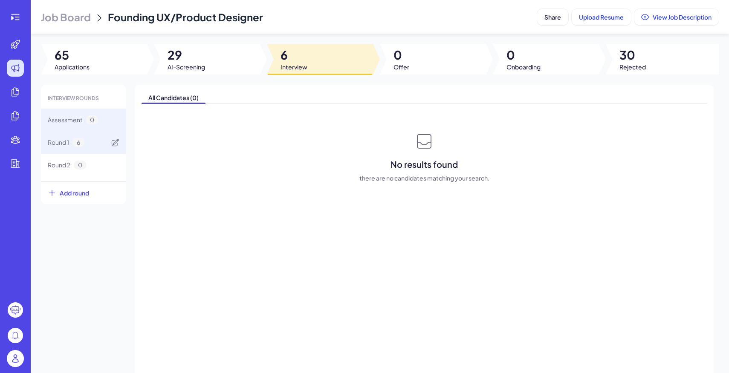
click at [87, 142] on div "Round 1 6" at bounding box center [83, 142] width 85 height 23
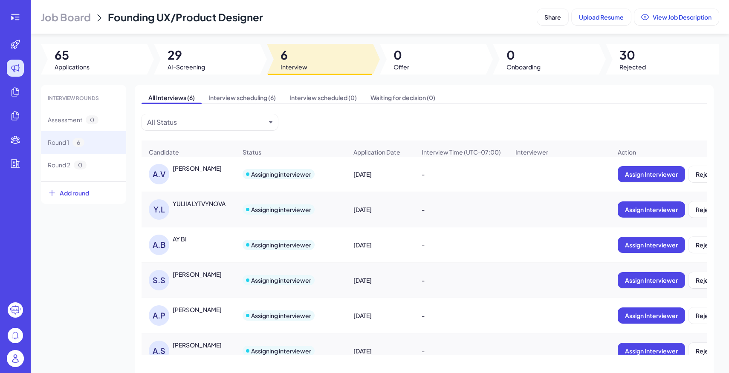
scroll to position [14, 0]
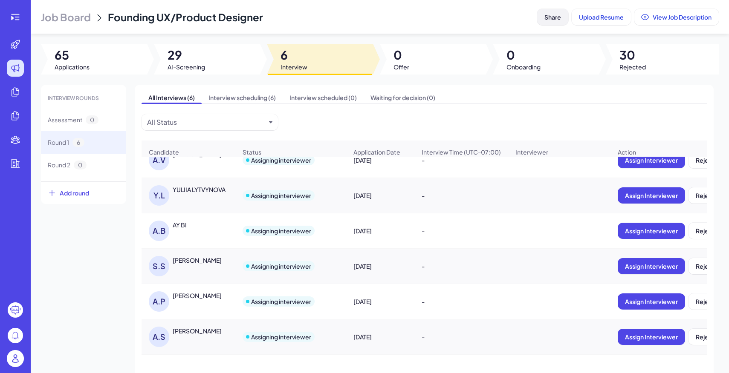
click at [544, 18] on span "Share" at bounding box center [552, 17] width 17 height 8
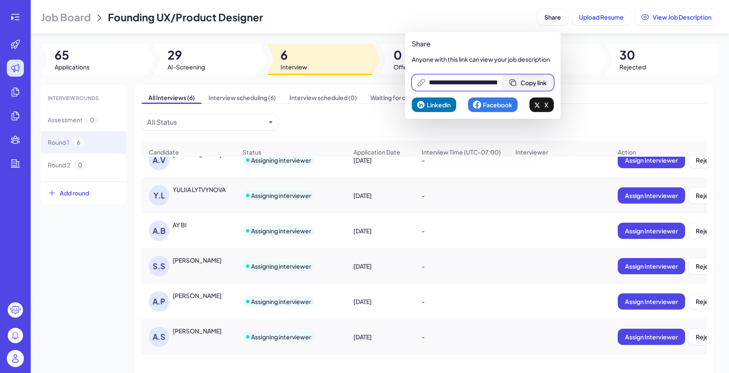
click at [538, 78] on button "Copy link" at bounding box center [528, 83] width 52 height 16
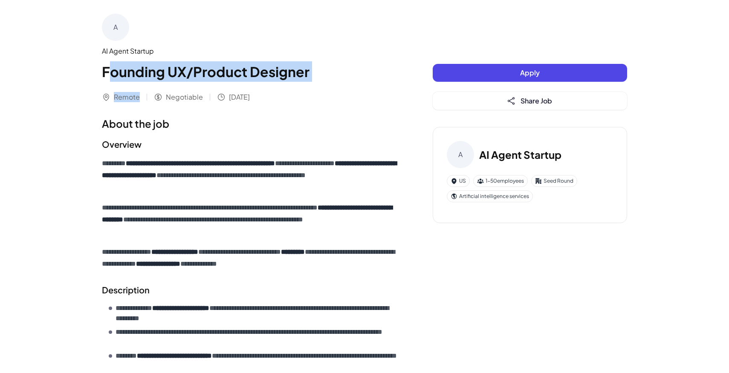
drag, startPoint x: 106, startPoint y: 66, endPoint x: 147, endPoint y: 101, distance: 53.8
click at [146, 101] on div "A AI Agent Startup Founding UX/Product Designer Remote Negotiable [DATE]" at bounding box center [250, 58] width 297 height 89
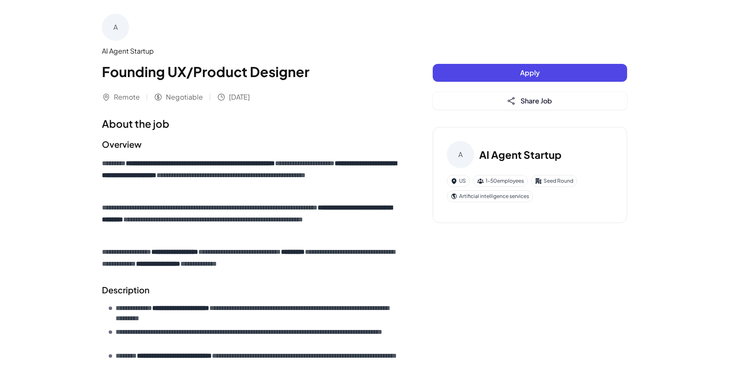
click at [104, 93] on icon at bounding box center [106, 97] width 9 height 9
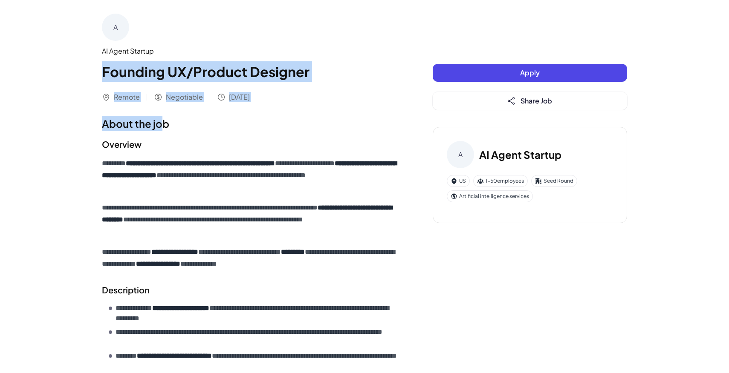
drag, startPoint x: 98, startPoint y: 62, endPoint x: 165, endPoint y: 126, distance: 92.5
click at [165, 126] on div "**********" at bounding box center [364, 310] width 545 height 620
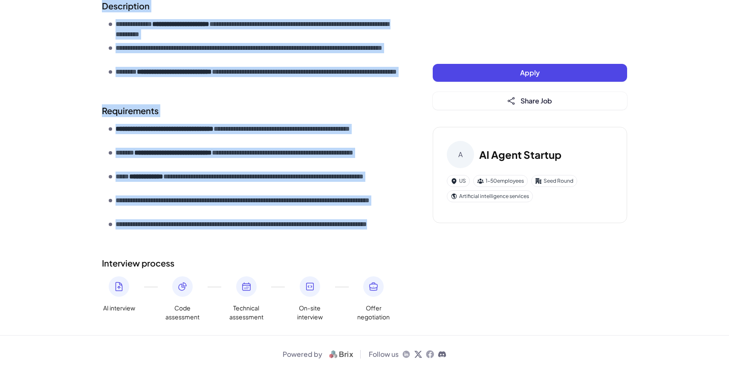
click at [193, 238] on p "**********" at bounding box center [256, 229] width 283 height 20
copy div "**********"
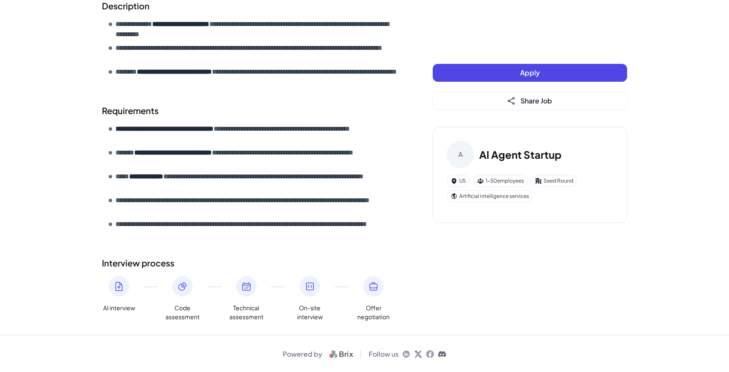
click at [229, 94] on div "**********" at bounding box center [250, 77] width 297 height 490
